Goal: Find specific page/section: Find specific page/section

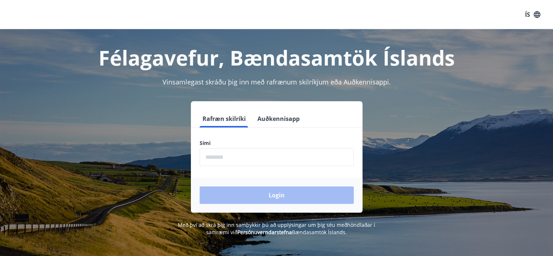
click at [237, 157] on input "phone" at bounding box center [277, 157] width 154 height 18
type input "********"
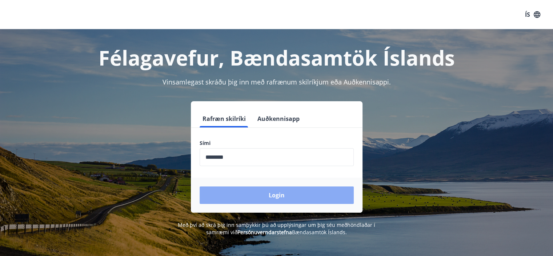
click at [265, 192] on button "Login" at bounding box center [277, 194] width 154 height 17
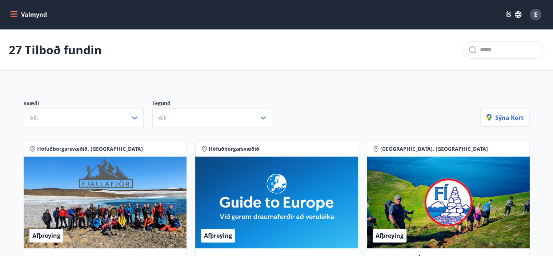
drag, startPoint x: 556, startPoint y: 16, endPoint x: 293, endPoint y: 41, distance: 264.0
click at [293, 41] on div "27 Tilboð fundin" at bounding box center [276, 49] width 553 height 41
click at [13, 13] on icon "menu" at bounding box center [14, 13] width 7 height 1
